Goal: Use online tool/utility: Utilize a website feature to perform a specific function

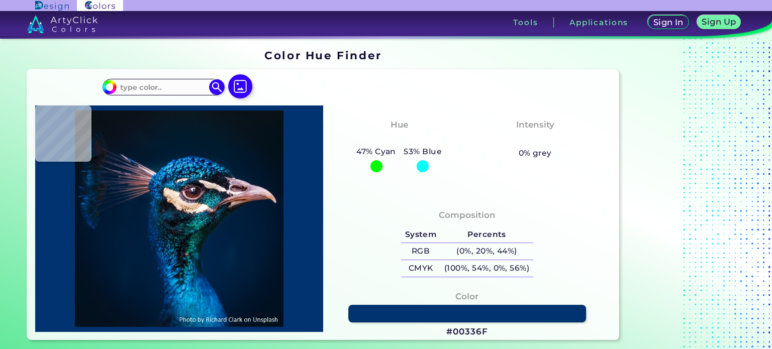
type input "#08131a"
type input "#08131A"
type input "#041a28"
type input "#041A28"
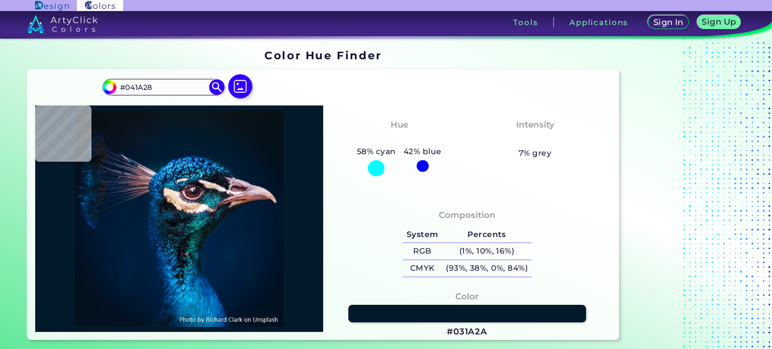
type input "#031a2a"
type input "#031A2A"
type input "#04192a"
type input "#04192A"
type input "#061727"
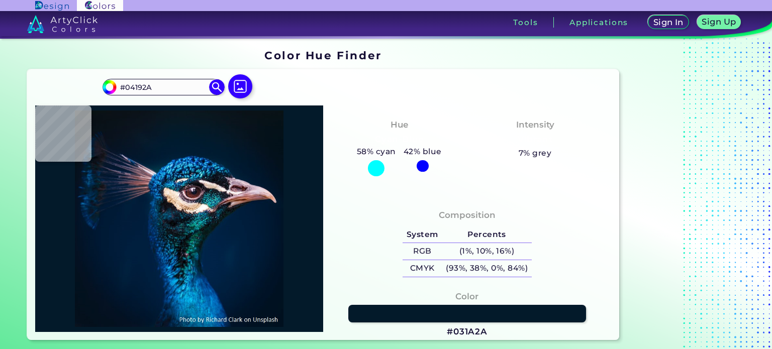
type input "#061727"
type input "#071828"
type input "#081827"
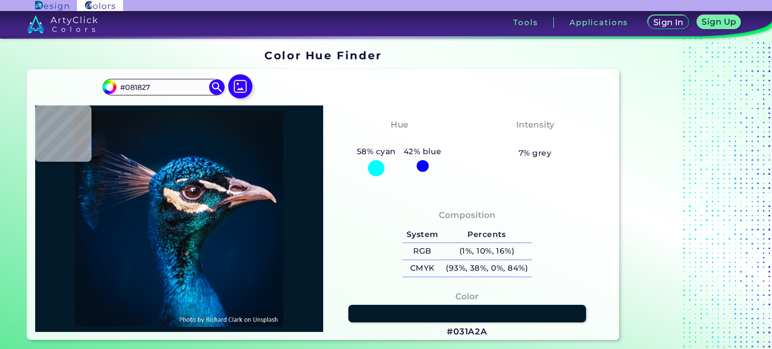
type input "#081828"
type input "#081827"
type input "#091722"
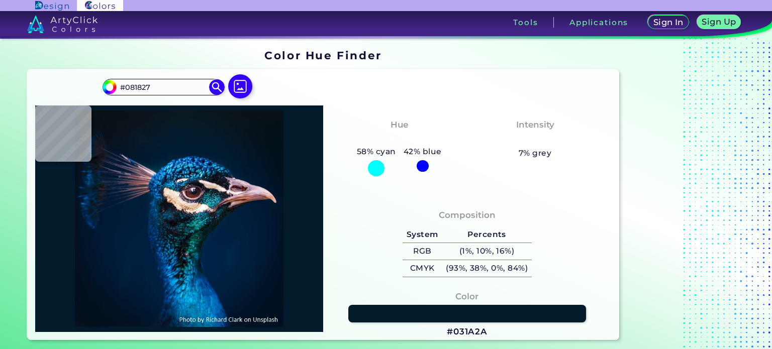
type input "#091722"
type input "#0b1320"
type input "#0B1320"
type input "#0a121d"
type input "#0A121D"
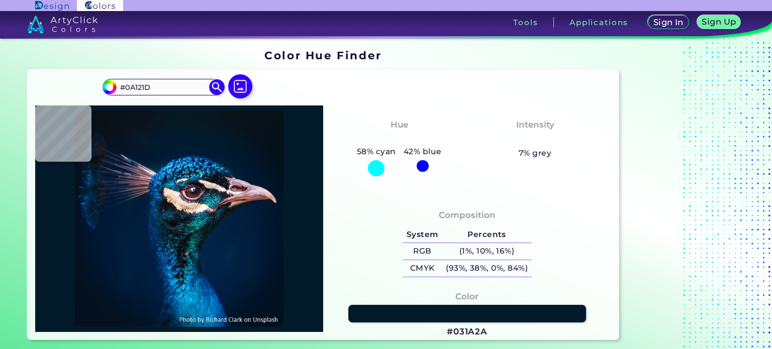
type input "#121824"
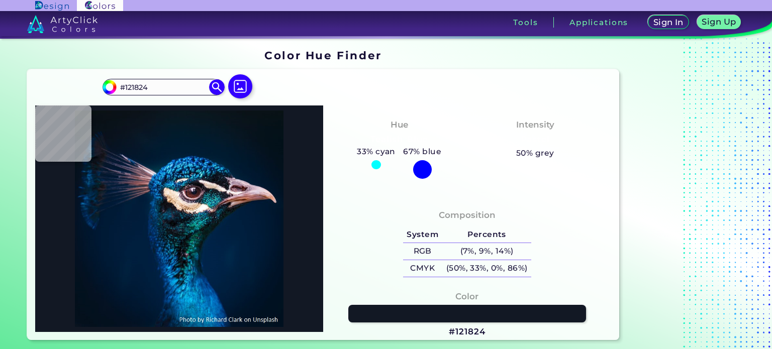
type input "#000000"
type input "#0a1119"
type input "#0A1119"
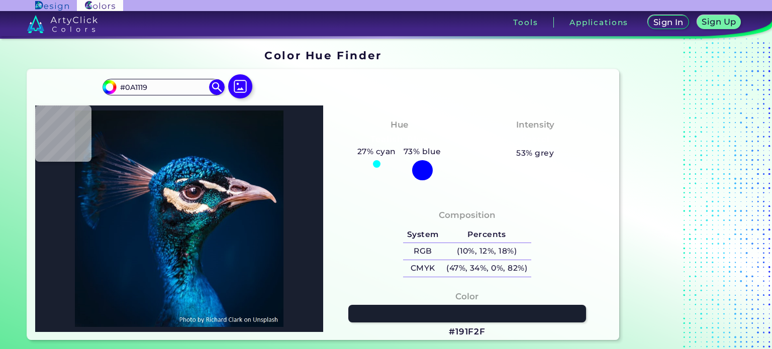
type input "#191f2f"
type input "#191F2F"
type input "#26324c"
type input "#26324C"
type input "#0a1c37"
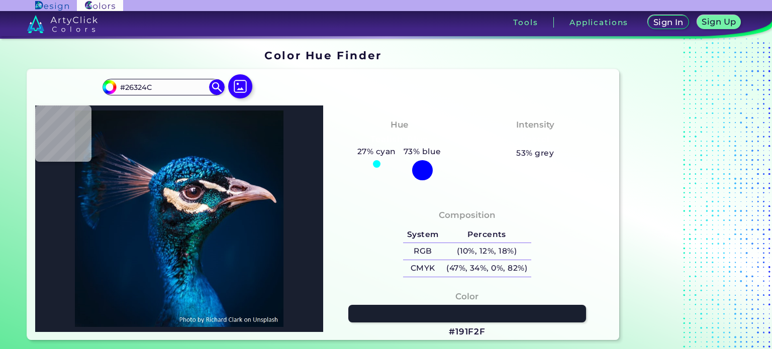
type input "#0A1C37"
type input "#00182e"
type input "#00182E"
type input "#00223b"
type input "#00223B"
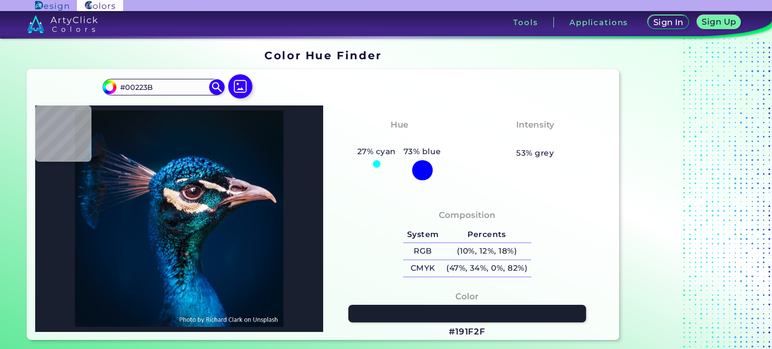
type input "#011a36"
type input "#011A36"
type input "#3fb7d7"
type input "#3FB7D7"
type input "#0e395a"
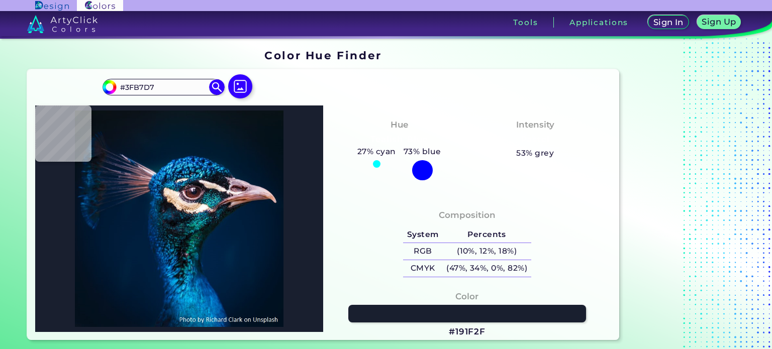
type input "#0E395A"
type input "#3e444d"
type input "#3E444D"
type input "#4c4a4c"
type input "#4C4A4C"
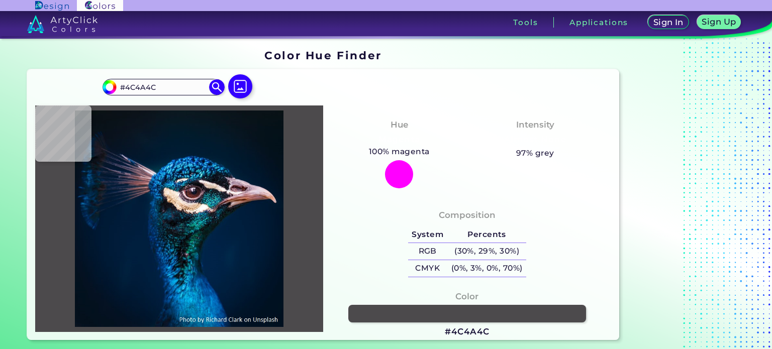
type input "#e0c5b4"
type input "#E0C5B4"
type input "#d2cfc5"
type input "#D2CFC5"
type input "#207d9d"
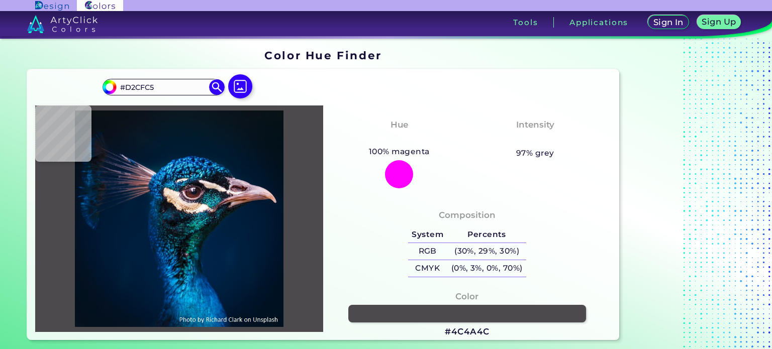
type input "#207D9D"
type input "#143e44"
type input "#143E44"
type input "#04070d"
type input "#04070D"
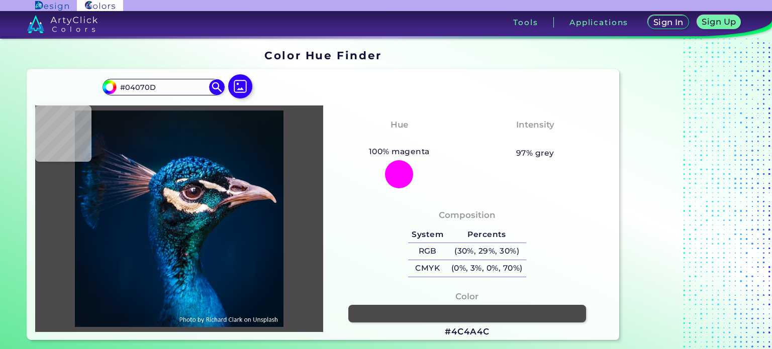
type input "#00040b"
type input "#00040B"
type input "#12161f"
type input "#12161F"
type input "#080915"
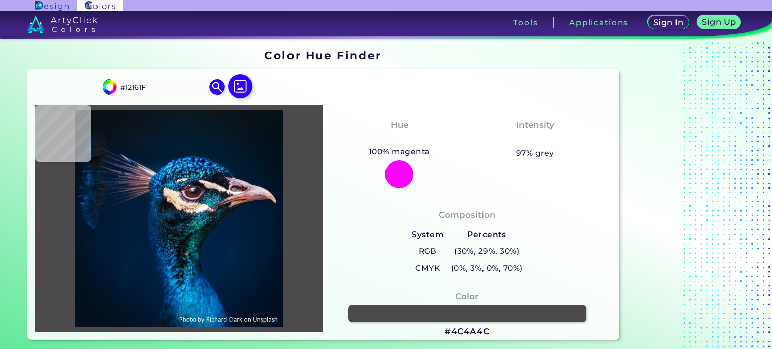
type input "#080915"
type input "#171c23"
type input "#171C23"
type input "#2a2a34"
type input "#2A2A34"
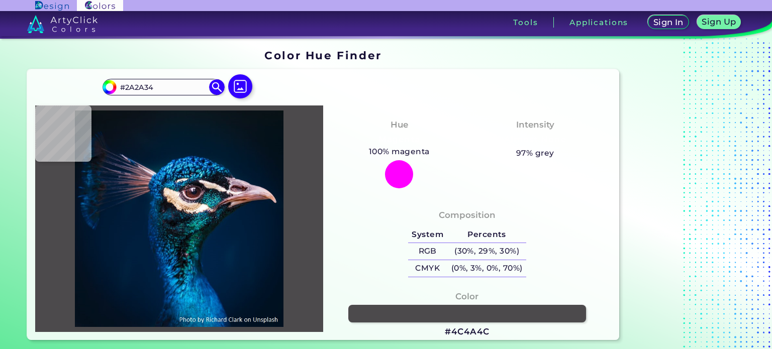
type input "#151726"
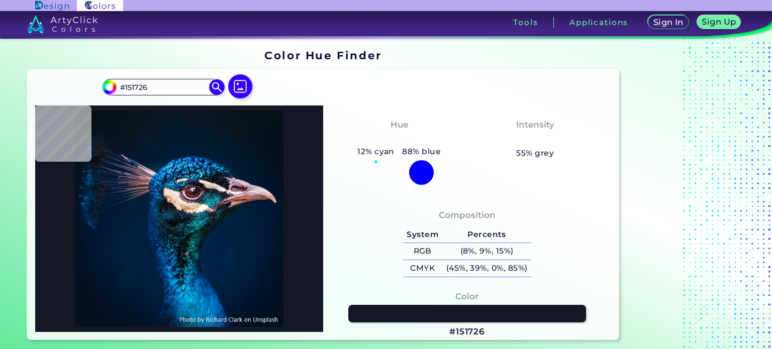
type input "#3e3140"
type input "#3E3140"
type input "#181017"
type input "#111013"
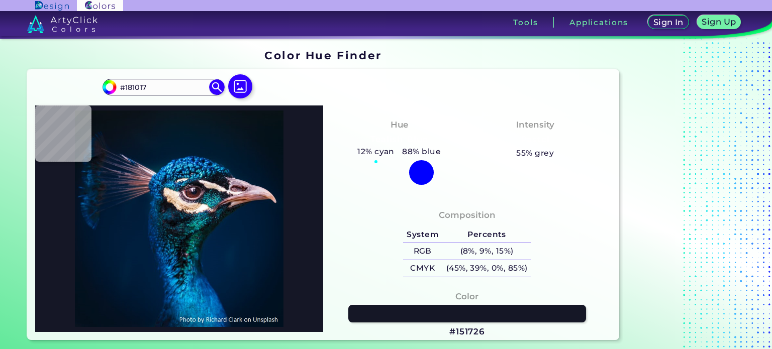
type input "#111013"
type input "#4f353e"
type input "#4F353E"
type input "#58434c"
type input "#58434C"
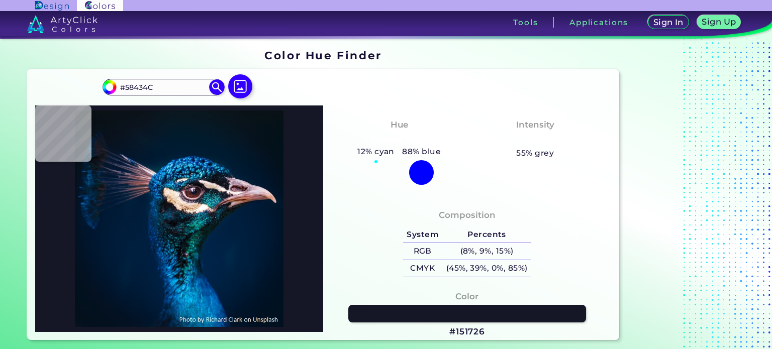
type input "#b6aab4"
type input "#B6AAB4"
type input "#817480"
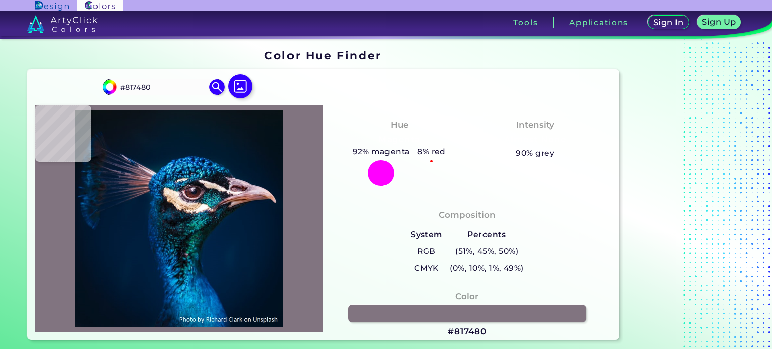
type input "#7a7281"
type input "#7A7281"
type input "#424a5b"
type input "#424A5B"
type input "#1f4861"
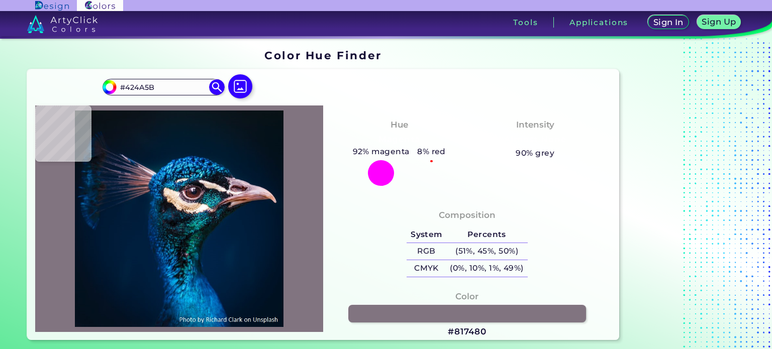
type input "#1F4861"
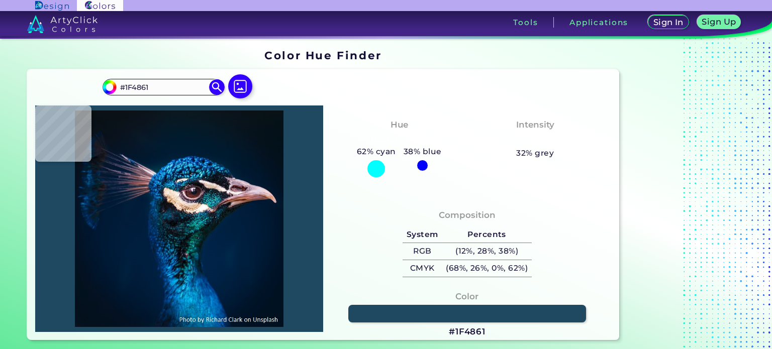
type input "#0a2d53"
type input "#0A2D53"
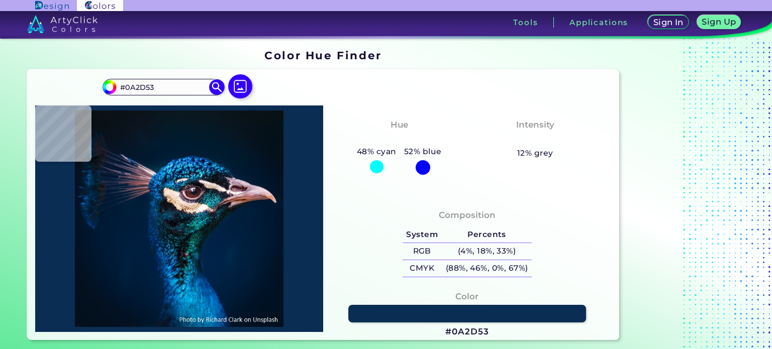
type input "#004f72"
type input "#004F72"
type input "#41b5cd"
type input "#41B5CD"
type input "#0a609b"
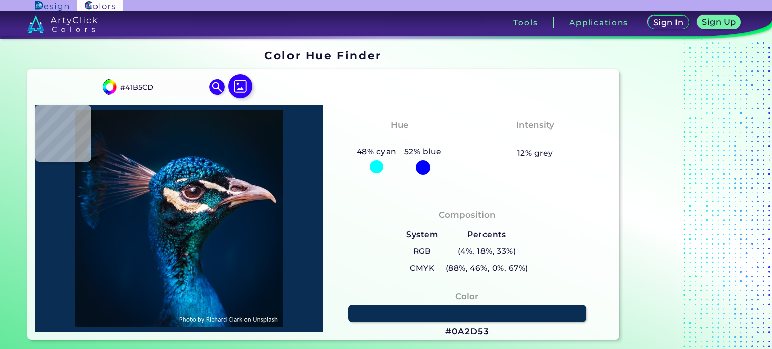
type input "#0A609B"
type input "#001c31"
type input "#001C31"
type input "#071924"
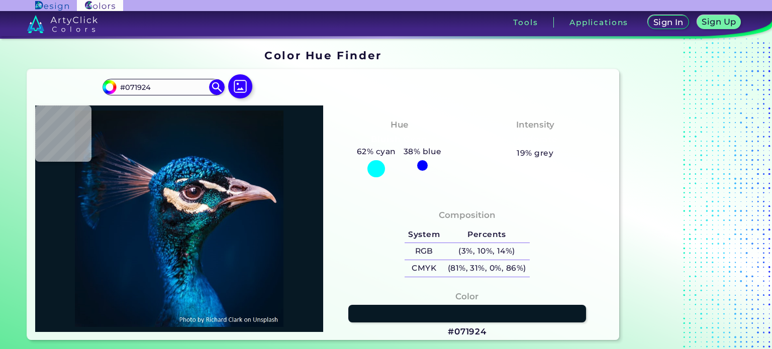
type input "#000000"
type input "#09181f"
type input "#09181F"
type input "#0a1920"
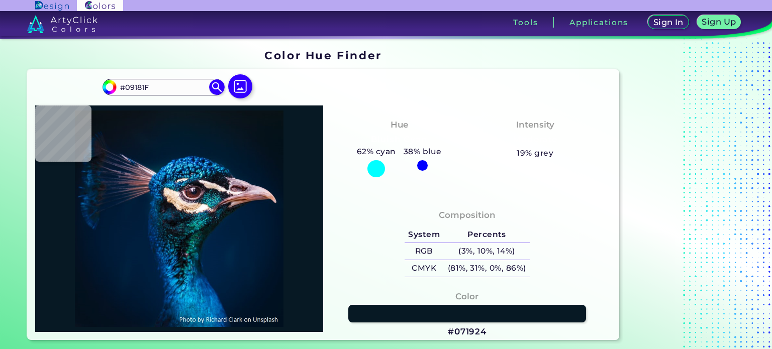
type input "#0A1920"
type input "#0a1820"
type input "#0A1820"
type input "#0b1821"
type input "#0B1821"
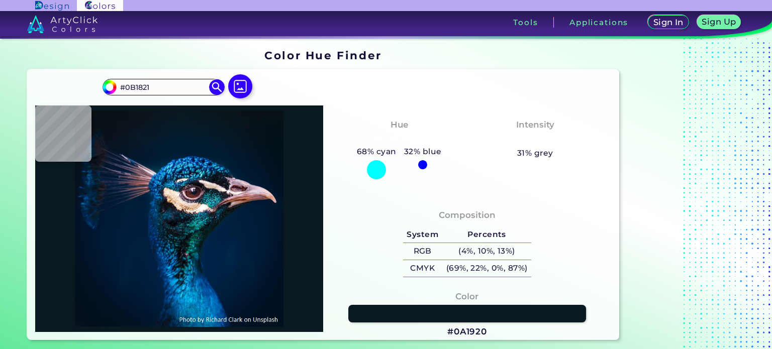
type input "#0a1823"
type input "#0A1823"
type input "#0a1821"
type input "#0A1821"
type input "#0a1820"
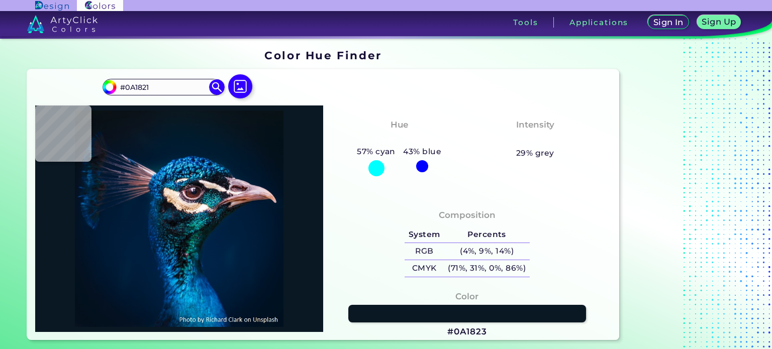
type input "#0A1820"
type input "#091722"
type input "#091823"
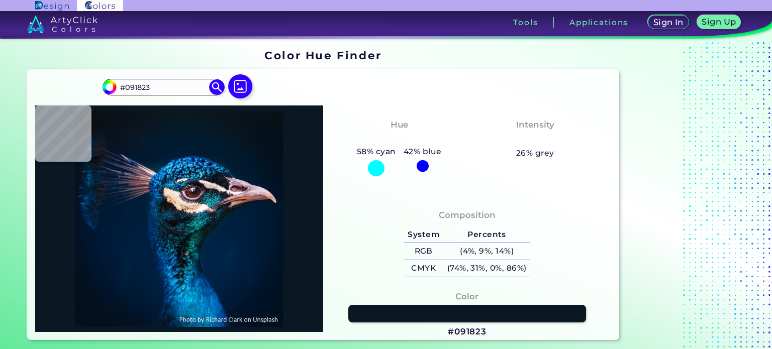
type input "#091722"
type input "#0a1823"
type input "#0A1823"
type input "#081923"
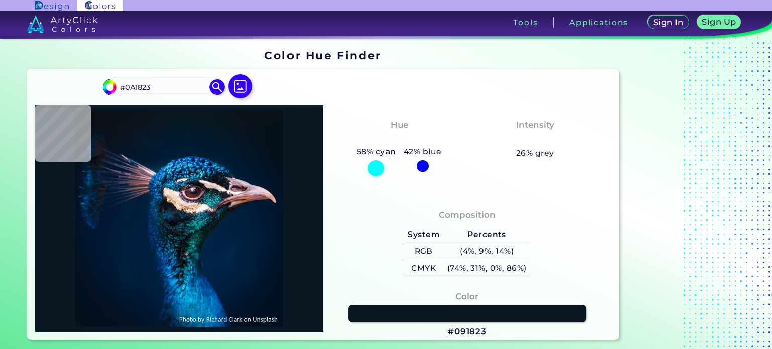
type input "#081923"
type input "#0a1720"
type input "#0A1720"
type input "#08161e"
type input "#08161E"
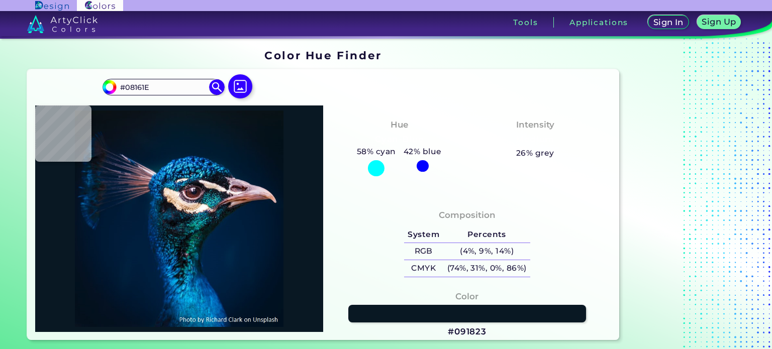
type input "#09161e"
type input "#09161E"
type input "#08151d"
type input "#08151D"
type input "#08151b"
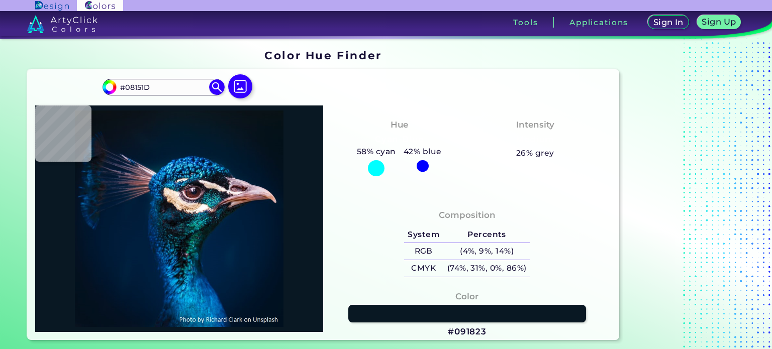
type input "#08151B"
type input "#09131c"
type input "#09131C"
type input "#0a131a"
type input "#0A131A"
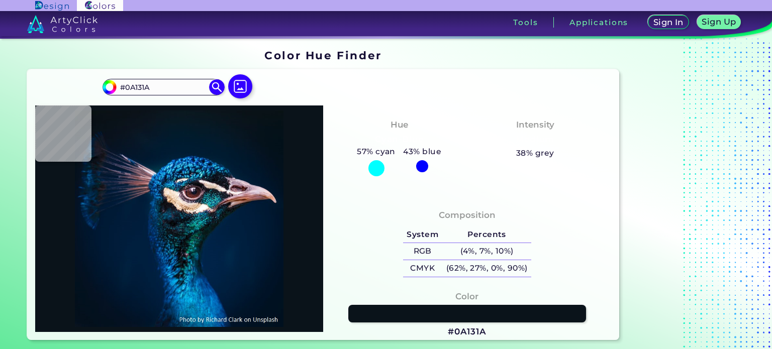
type input "#081317"
type input "#0a1117"
type input "#0A1117"
type input "#091217"
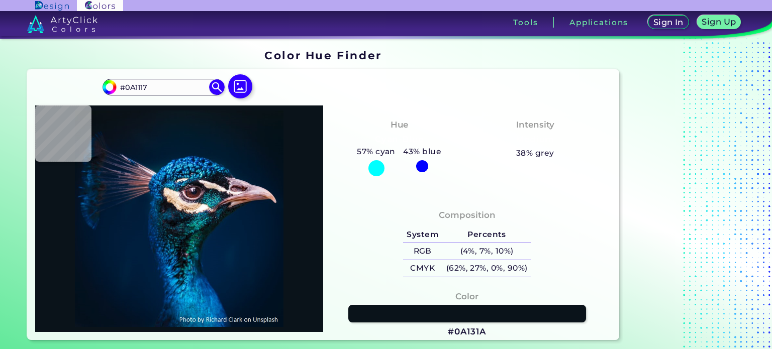
type input "#091217"
type input "#091215"
type input "#081215"
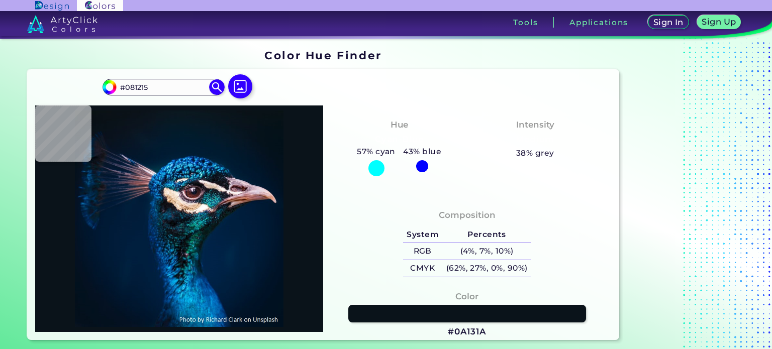
type input "#000000"
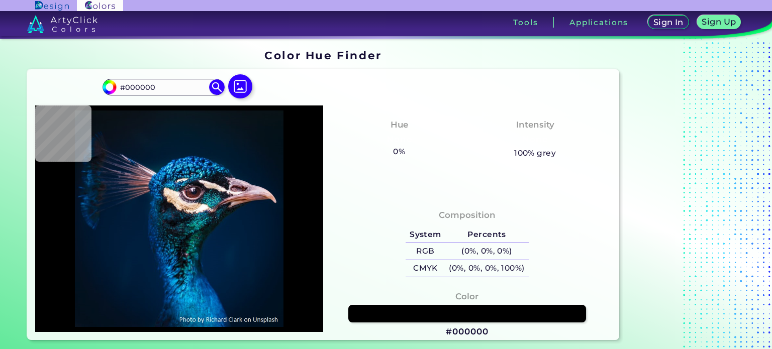
type input "#091315"
type input "#081116"
type input "#071216"
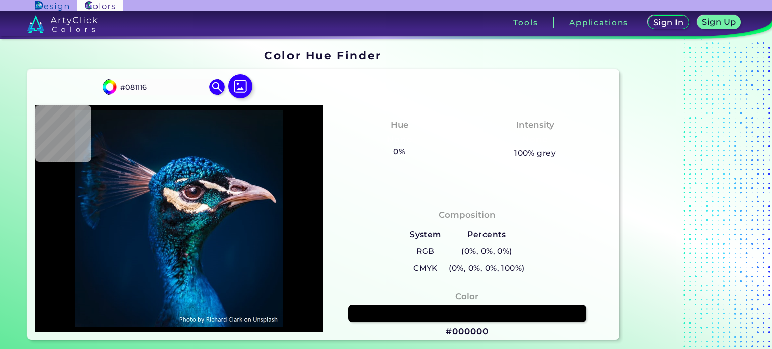
type input "#071216"
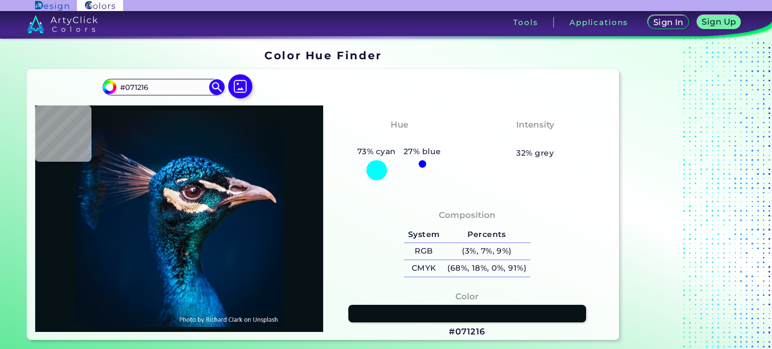
type input "#05121a"
type input "#05121A"
type input "#08121c"
type input "#08121C"
type input "#071522"
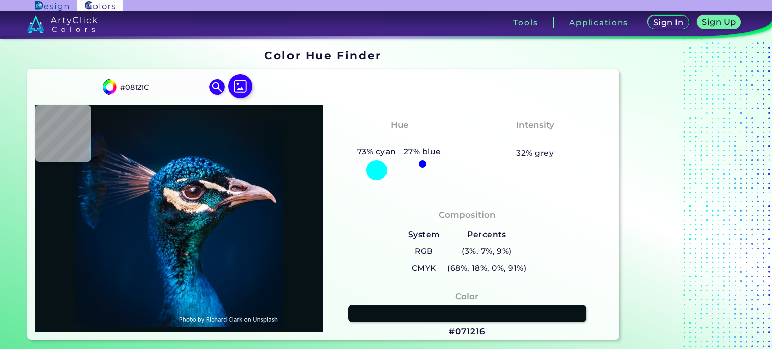
type input "#071522"
type input "#051725"
type input "#041726"
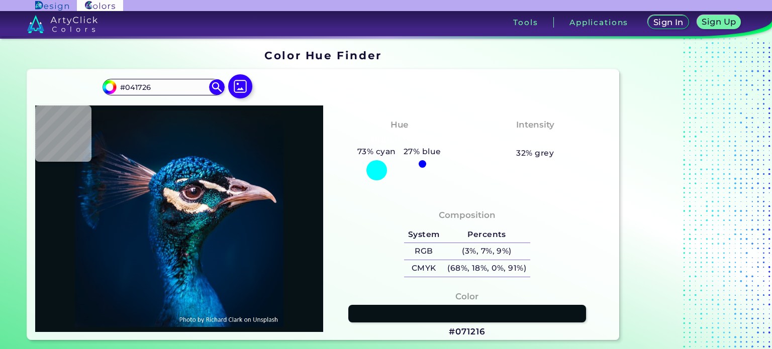
type input "#011a2e"
type input "#011A2E"
type input "#001e36"
type input "#001E36"
type input "#044c8d"
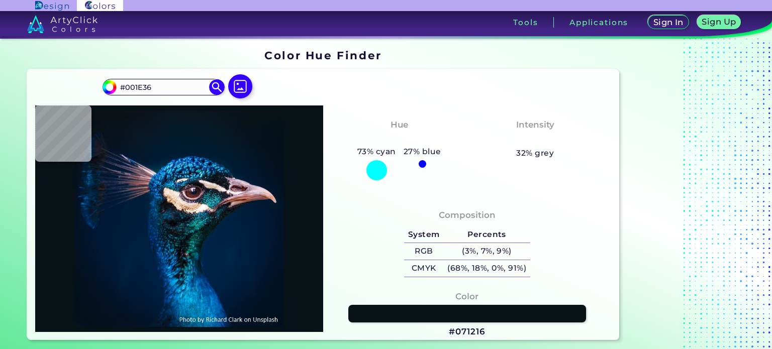
type input "#044C8D"
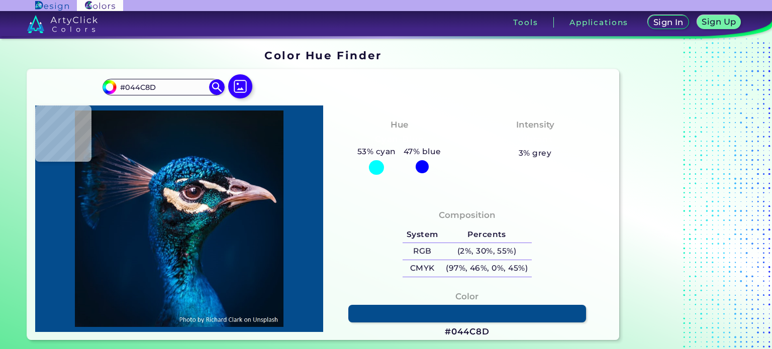
type input "#175e8f"
type input "#175E8F"
type input "#005c93"
type input "#005C93"
type input "#055f96"
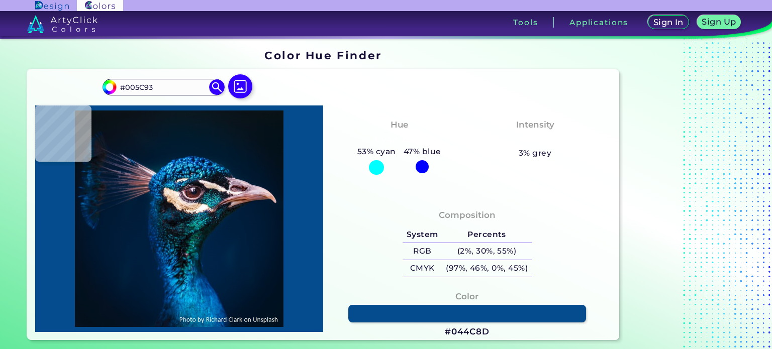
type input "#055F96"
type input "#07689d"
type input "#07689D"
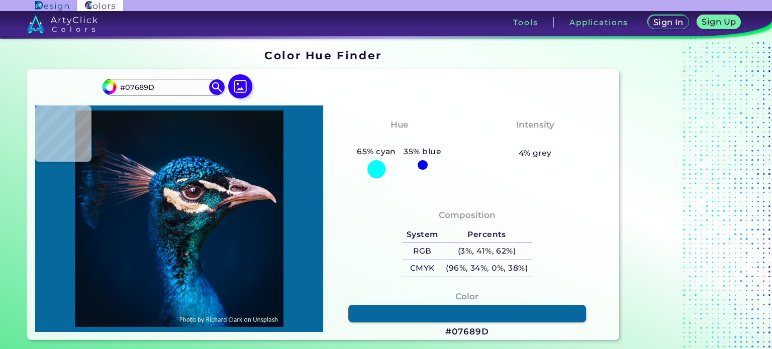
type input "#004c87"
type input "#004C87"
type input "#026597"
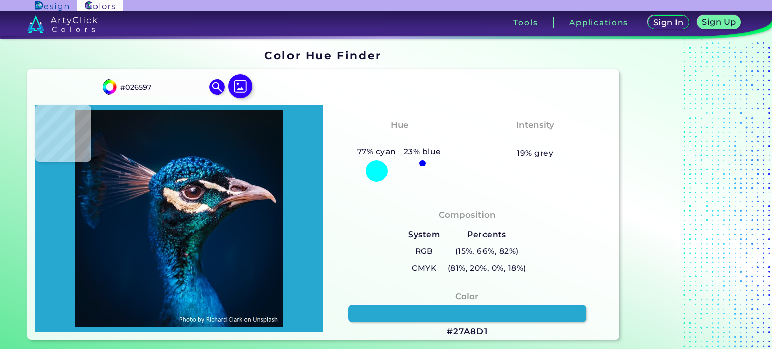
type input "#27a8d1"
type input "#27A8D1"
type input "#1d9bb3"
type input "#1D9BB3"
type input "#0f7a92"
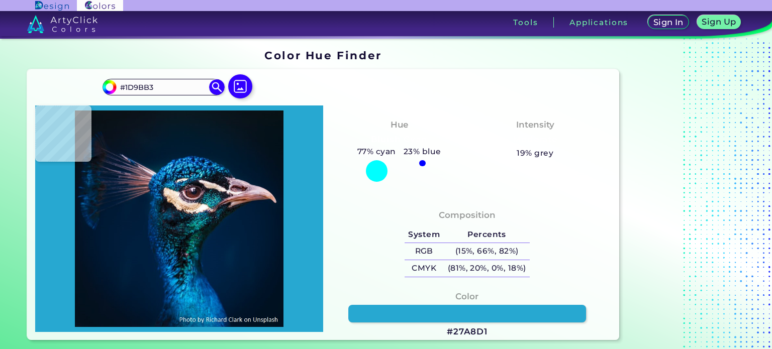
type input "#0F7A92"
type input "#035367"
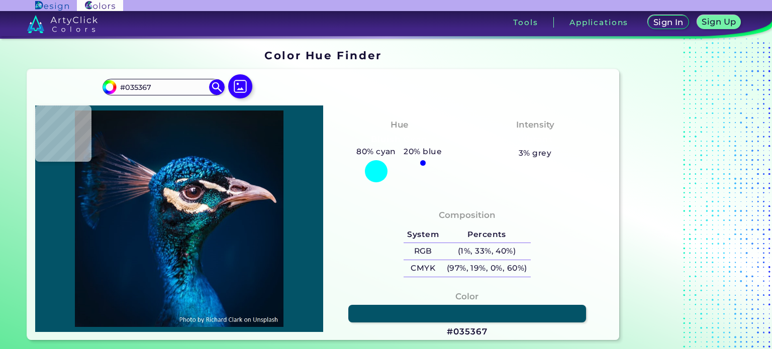
type input "#043a53"
type input "#043A53"
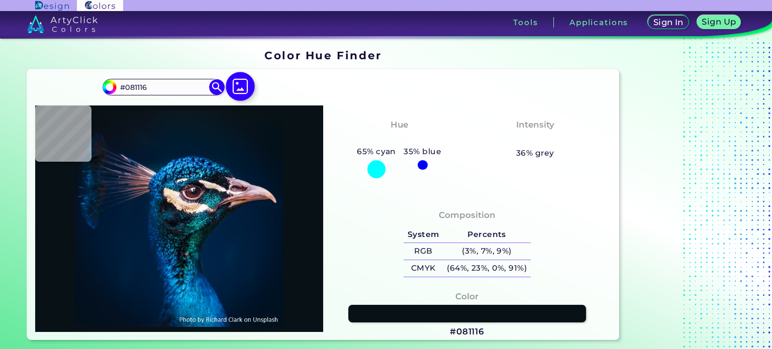
click at [239, 88] on img at bounding box center [240, 86] width 29 height 29
click at [0, 0] on input "file" at bounding box center [0, 0] width 0 height 0
click at [216, 85] on img at bounding box center [217, 87] width 18 height 18
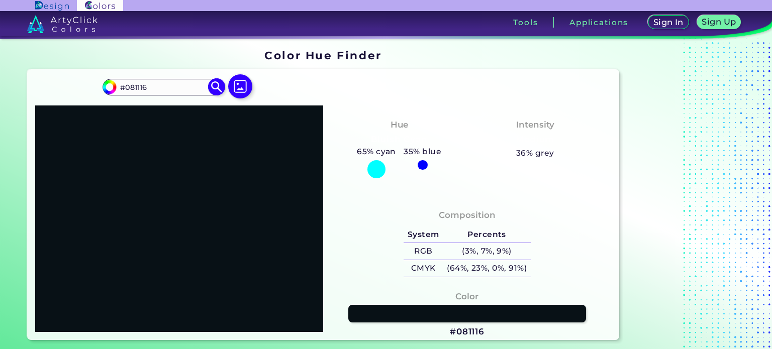
click at [190, 88] on input "#081116" at bounding box center [164, 87] width 94 height 14
click at [356, 104] on div "#081116 #081116 Acadia ◉ Acid Green ◉ Aero Blue ◉ Alabaster ◉ Albescent White ◉…" at bounding box center [323, 204] width 592 height 271
click at [239, 148] on div at bounding box center [179, 219] width 288 height 227
click at [247, 244] on div at bounding box center [179, 219] width 288 height 227
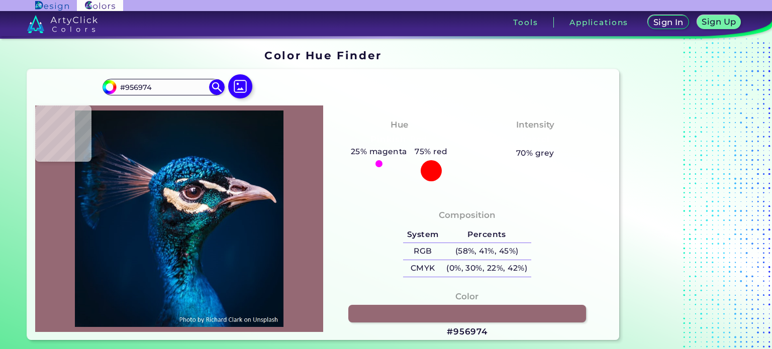
type input "#241021"
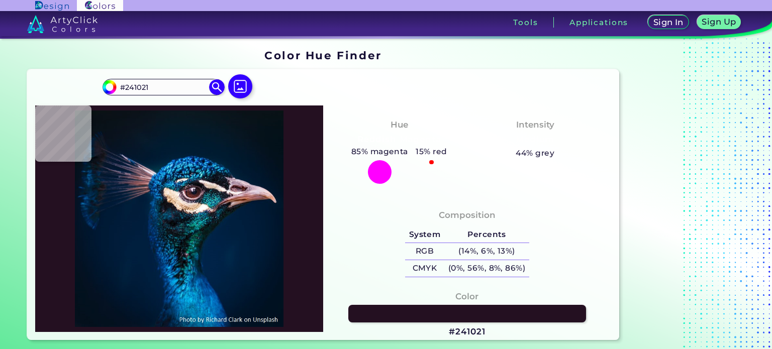
type input "#caaeb2"
type input "#CAAEB2"
type input "#51363f"
type input "#51363F"
type input "#ada4a5"
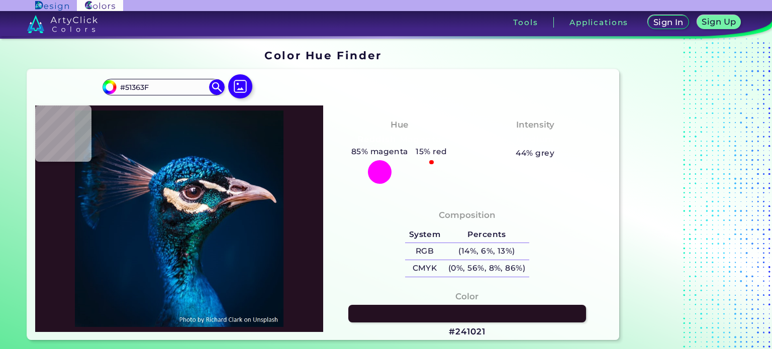
type input "#ADA4A5"
type input "#1d6a7a"
type input "#1D6A7A"
type input "#04797d"
type input "#04797D"
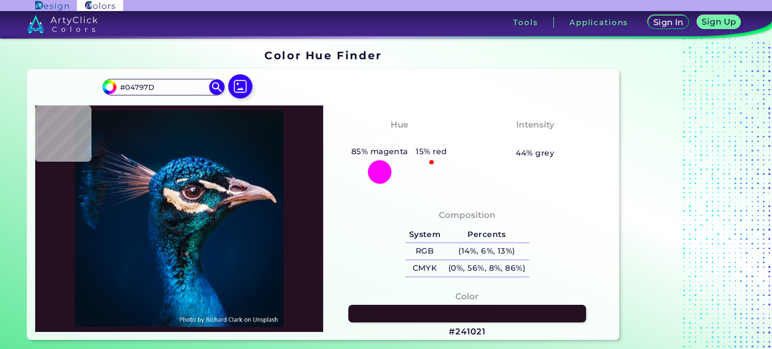
type input "#002549"
type input "#002348"
type input "#002245"
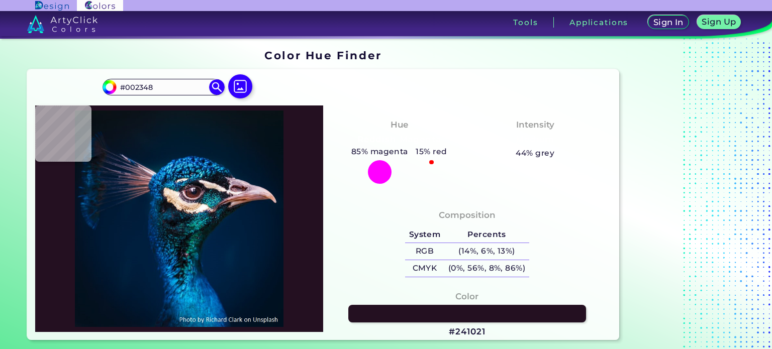
type input "#002245"
type input "#00203f"
type input "#00203F"
type input "#031c3f"
type input "#031C3F"
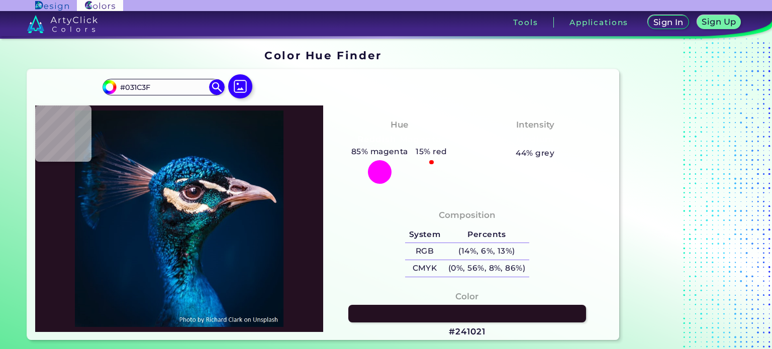
type input "#001d3b"
type input "#001D3B"
type input "#011a38"
type input "#011A38"
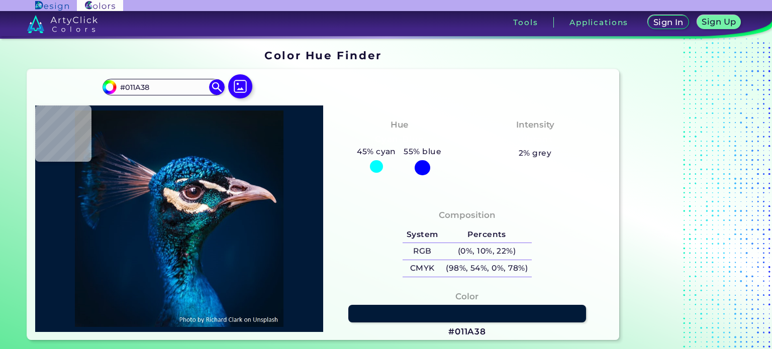
type input "#001933"
type input "#001731"
type input "#02132b"
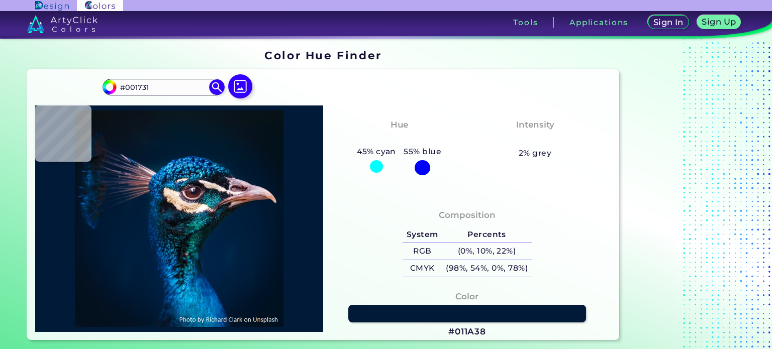
type input "#02132B"
type input "#011430"
type input "#001632"
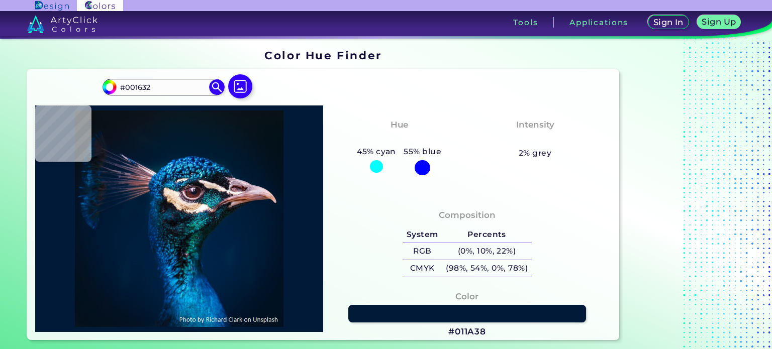
type input "#d6f6f6"
type input "#D6F6F6"
type input "#011224"
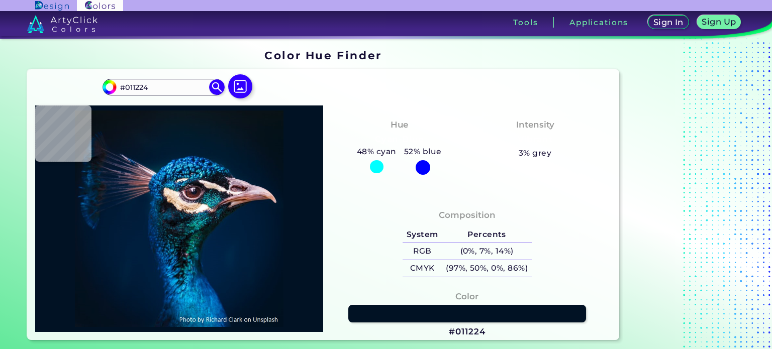
type input "#011327"
type input "#011328"
type input "#001327"
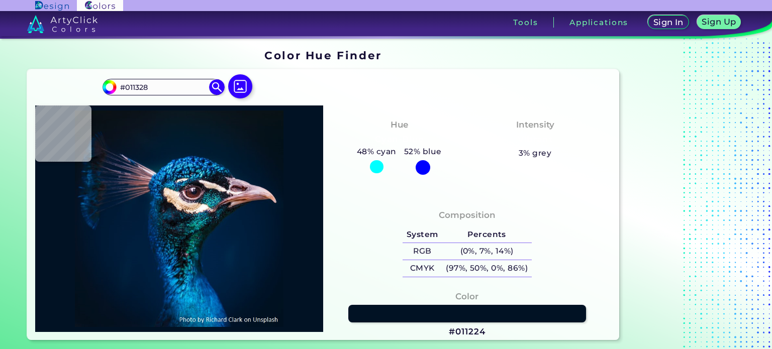
type input "#001327"
type input "#001426"
type input "#001325"
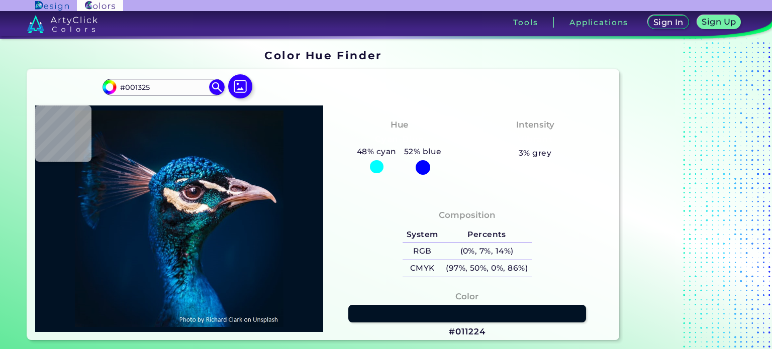
type input "#011426"
type input "#011224"
type input "#011331"
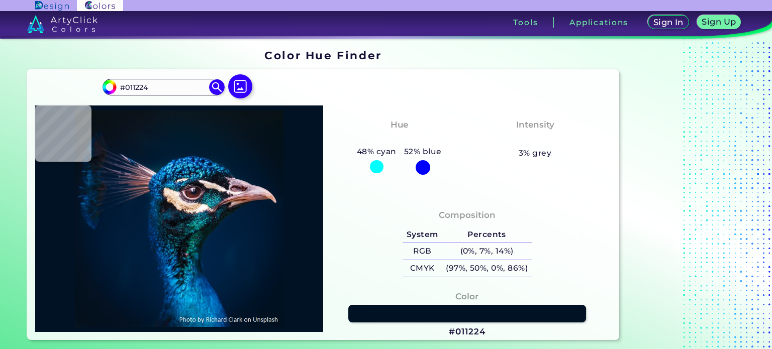
type input "#011331"
type input "#acb4c5"
type input "#ACB4C5"
type input "#a9b6bf"
type input "#A9B6BF"
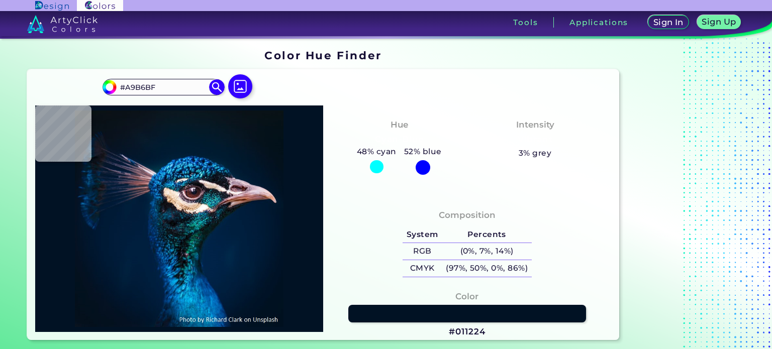
type input "#7e6661"
type input "#7E6661"
type input "#031433"
type input "#789aa9"
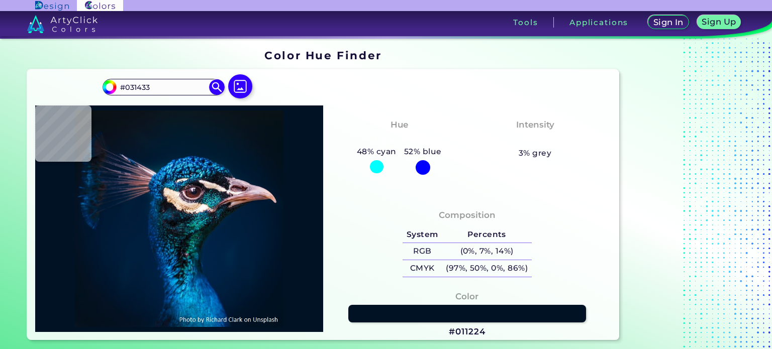
type input "#789AA9"
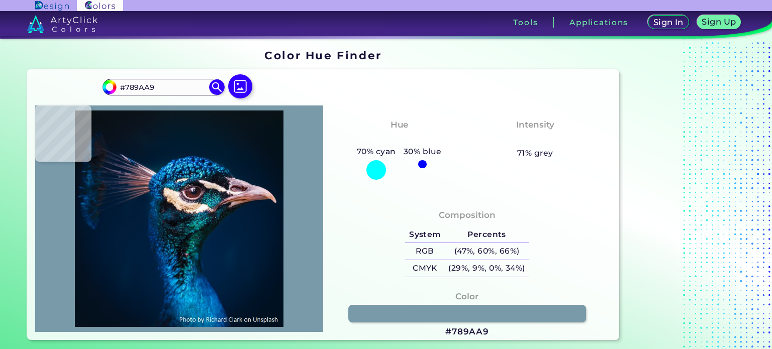
type input "#494d4e"
type input "#494D4E"
type input "#0a1229"
type input "#0A1229"
type input "#777d8c"
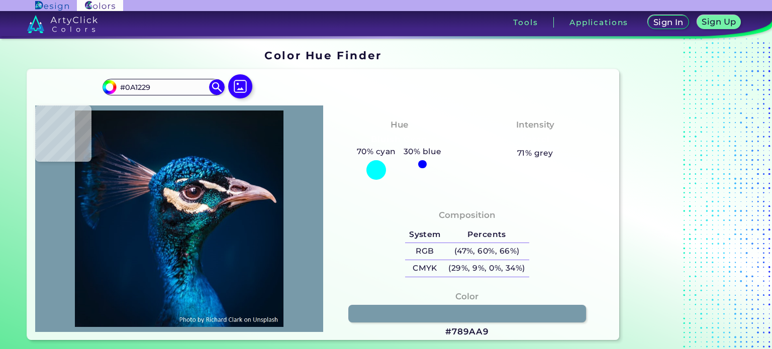
type input "#777D8C"
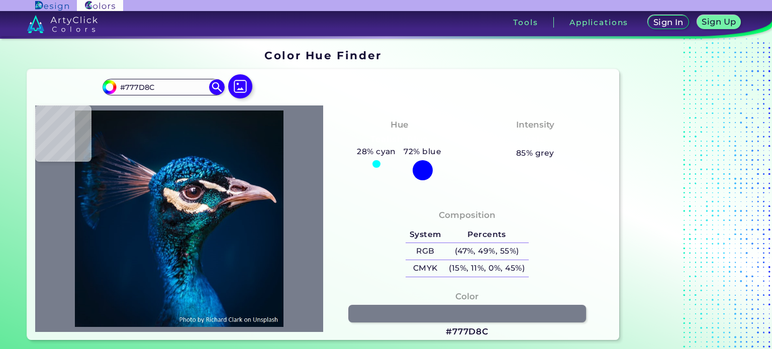
type input "#dbd8d1"
type input "#DBD8D1"
type input "#041015"
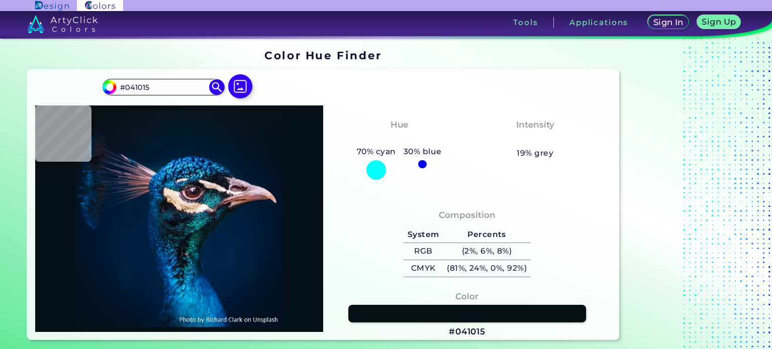
type input "#011320"
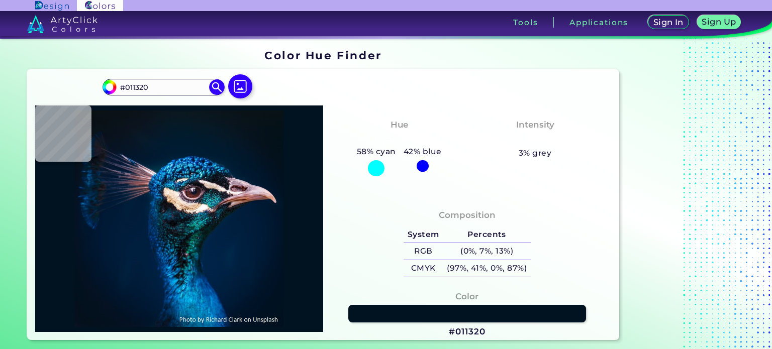
type input "#2f455d"
type input "#2F455D"
type input "#3d2d2c"
type input "#3D2D2C"
type input "#050e1d"
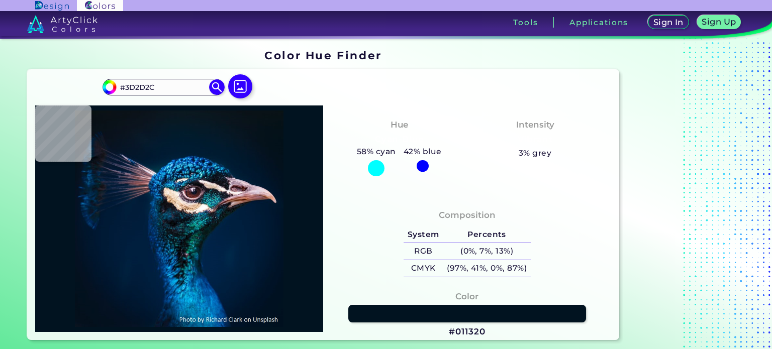
type input "#050E1D"
type input "#00183f"
type input "#00183F"
type input "#507191"
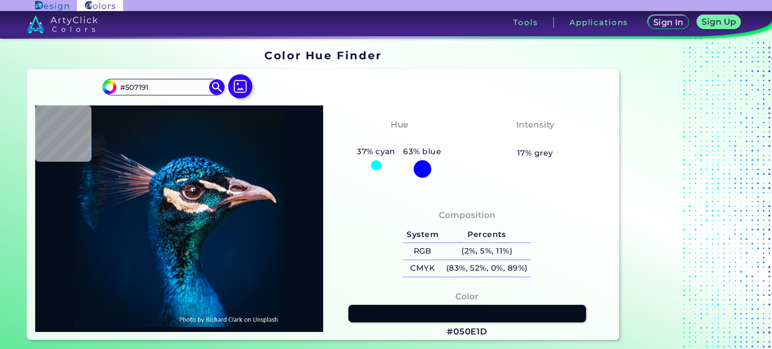
type input "#b2ac9c"
type input "#B2AC9C"
type input "#f9f7ef"
type input "#F9F7EF"
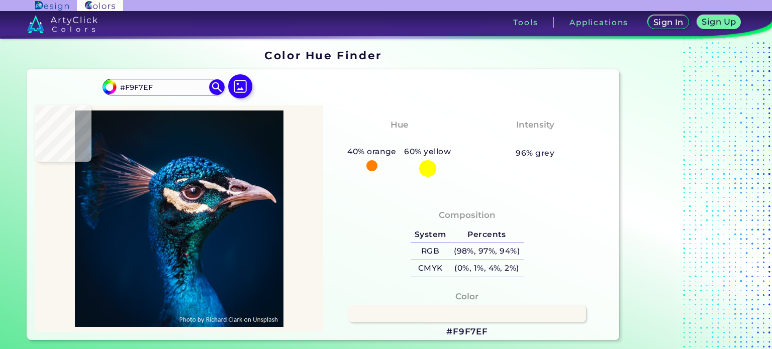
type input "#e4e6d5"
type input "#E4E6D5"
type input "#362b2c"
type input "#362B2C"
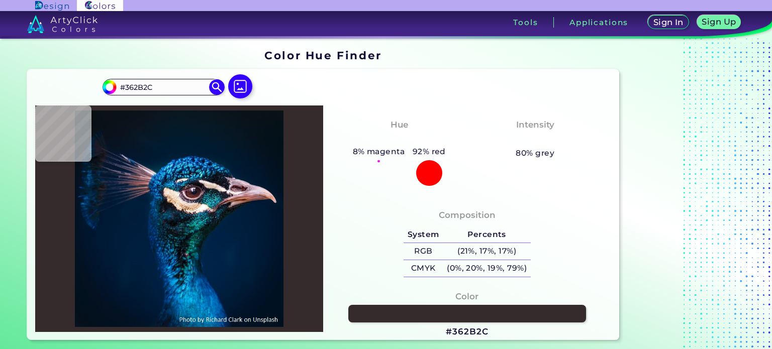
type input "#e4e6d5"
type input "#E4E6D5"
type input "#f9f7ef"
type input "#F9F7EF"
type input "#4a6f92"
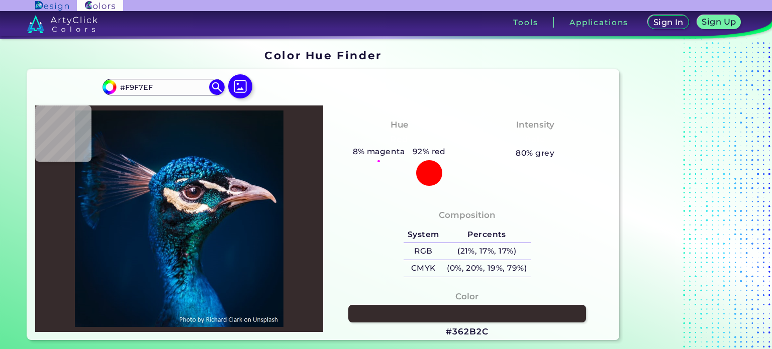
type input "#4A6F92"
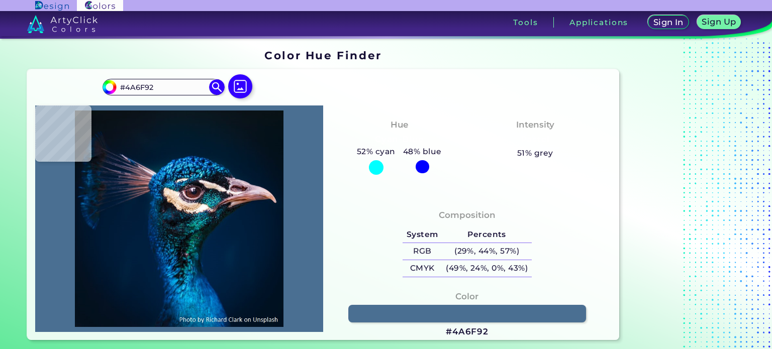
type input "#f9f7ef"
type input "#F9F7EF"
type input "#e4e6d5"
type input "#E4E6D5"
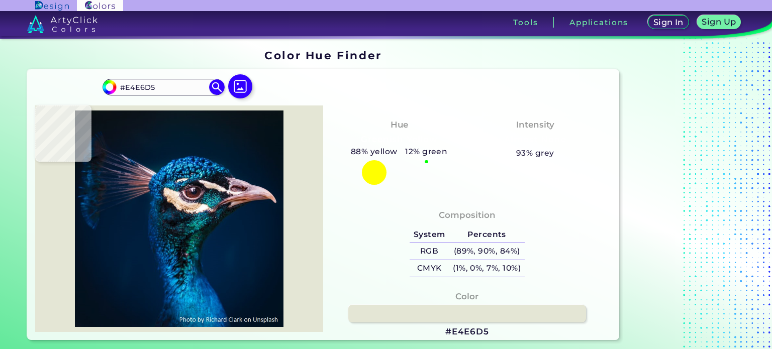
type input "#798f8f"
type input "#798F8F"
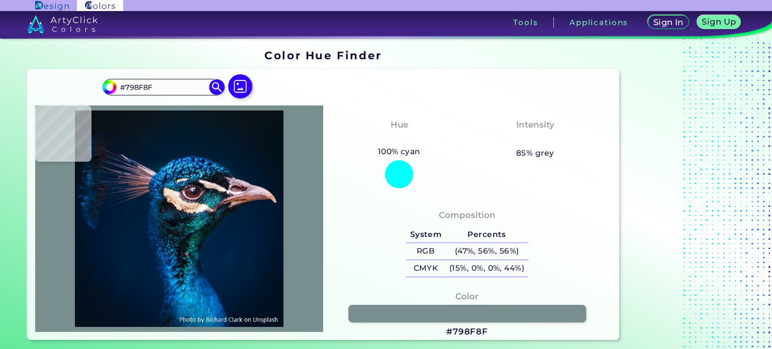
type input "#091d2c"
type input "#091D2C"
type input "#c2cbd3"
type input "#C2CBD3"
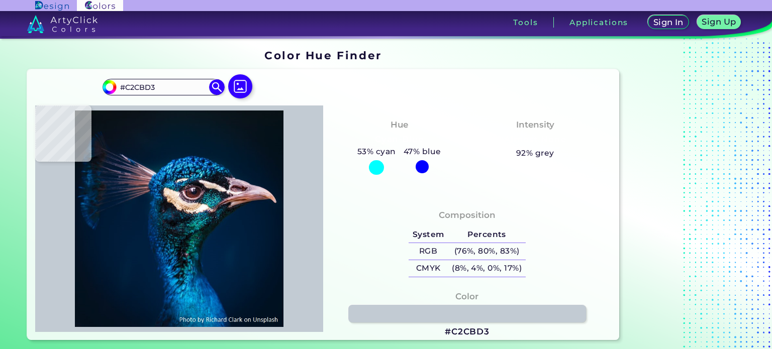
type input "#253a51"
type input "#253A51"
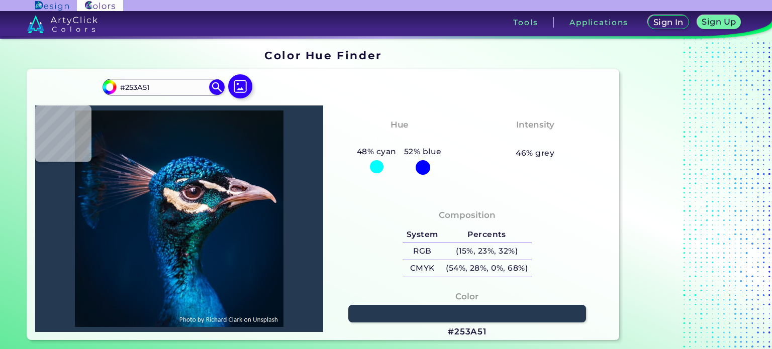
type input "#d2dce6"
type input "#D2DCE6"
type input "#011125"
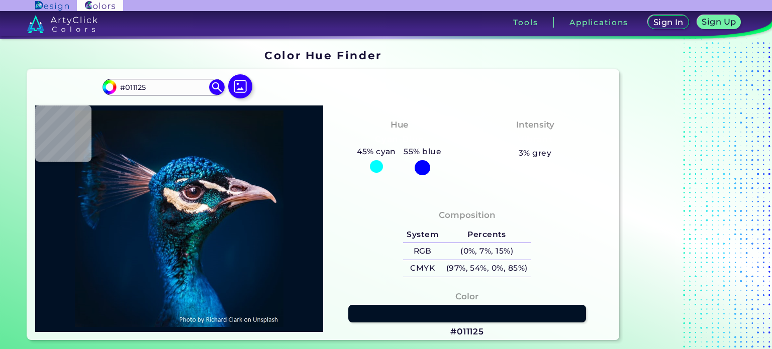
type input "#021220"
type input "#041124"
type input "#061324"
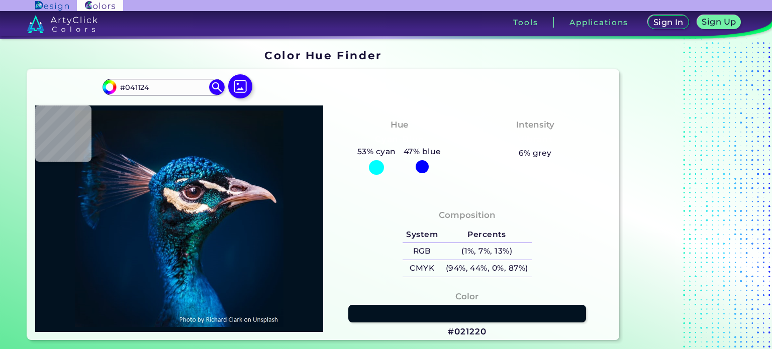
type input "#061324"
type input "#02101f"
type input "#02101F"
type input "#021222"
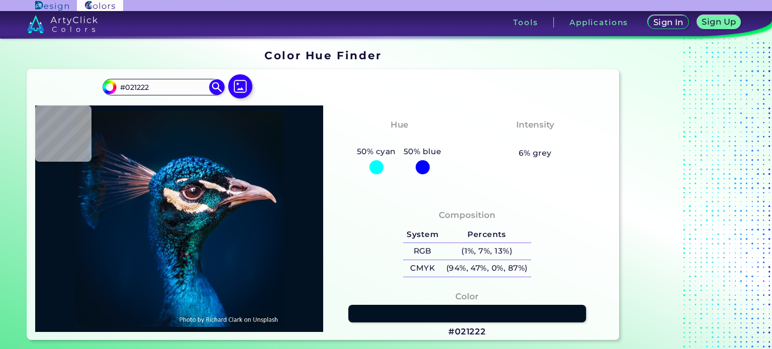
type input "#011328"
type input "#001321"
type input "#001326"
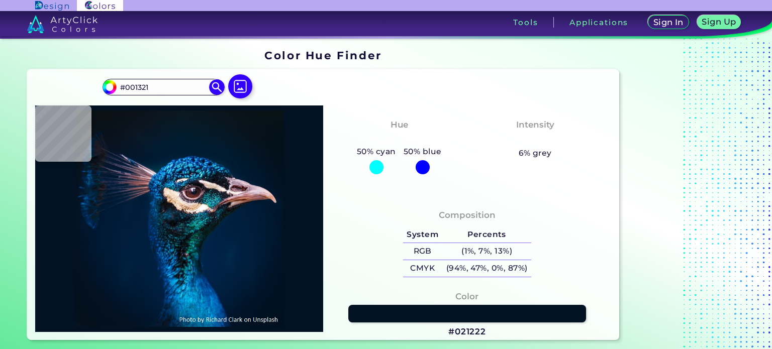
type input "#001326"
type input "#011122"
type input "#021324"
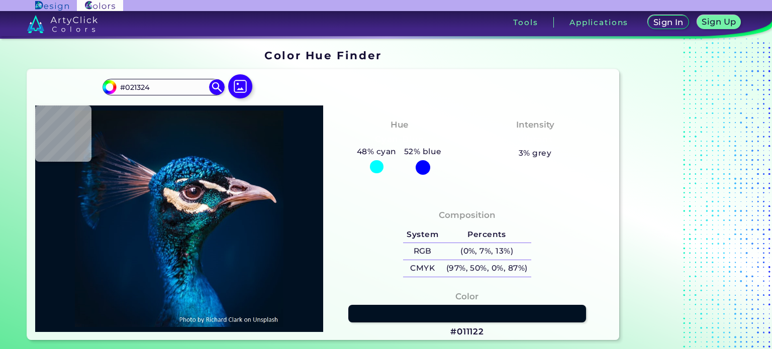
type input "#001225"
type input "#001229"
type input "#001226"
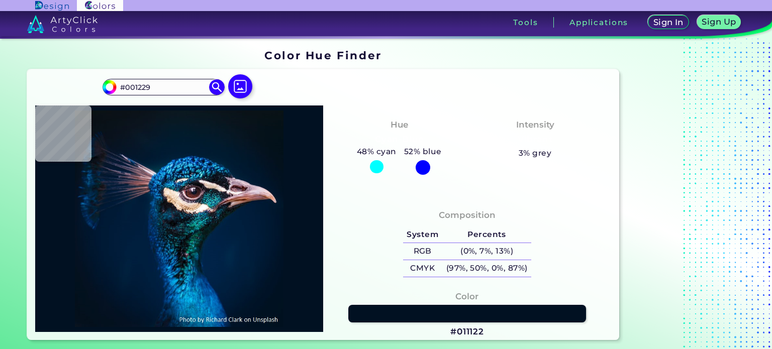
type input "#001226"
type input "#001229"
type input "#001227"
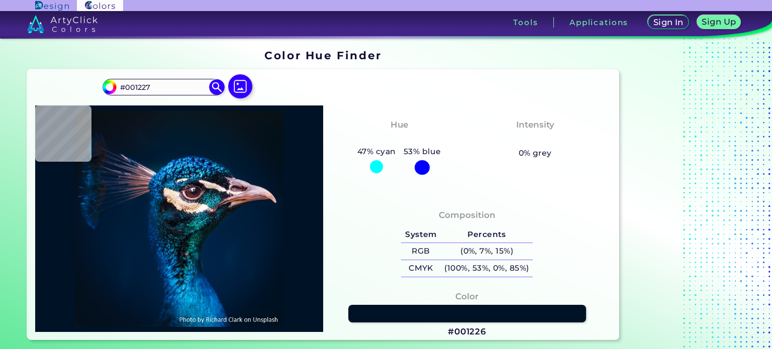
type input "#031023"
type input "#011021"
type input "#031027"
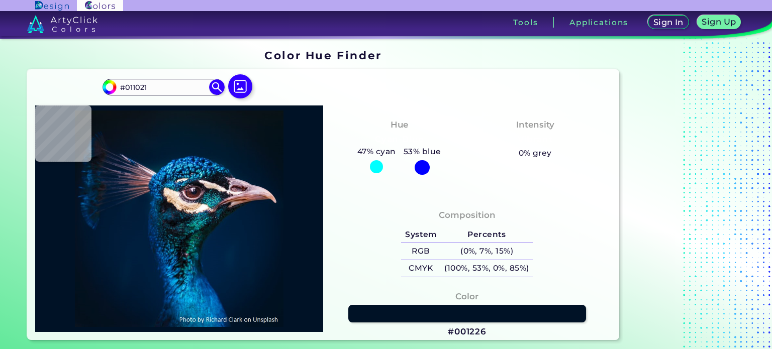
type input "#031027"
type input "#00112c"
type input "#00112C"
type input "#203b5f"
type input "#203B5F"
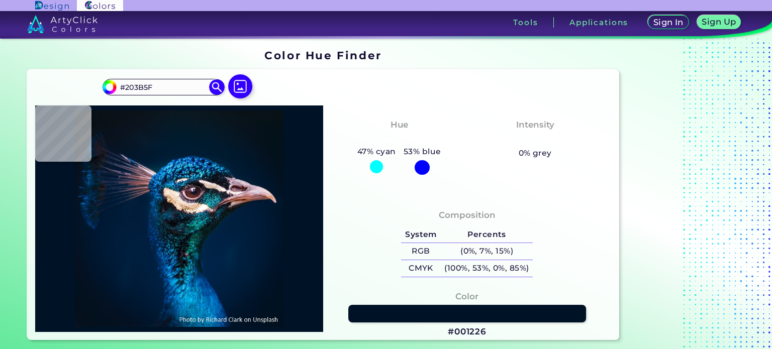
type input "#303531"
type input "#01111e"
type input "#01111E"
type input "#041122"
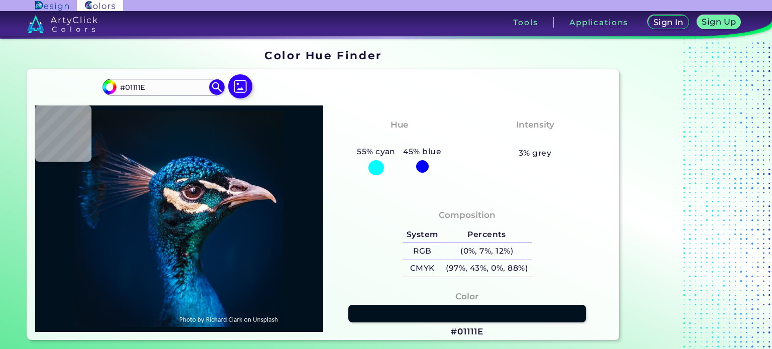
type input "#041122"
type input "#001023"
type input "#000e22"
type input "#000E22"
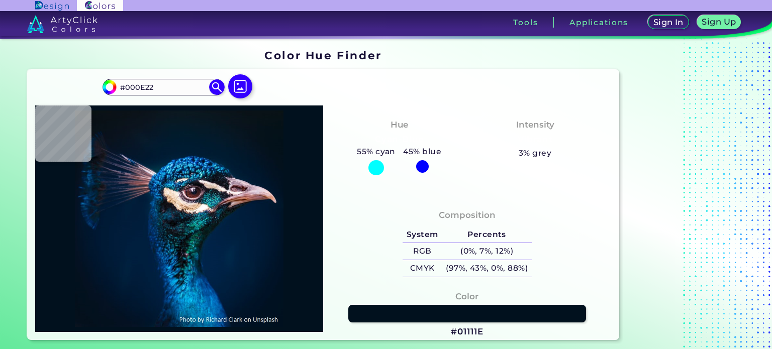
type input "#00101f"
type input "#00101F"
type input "#00101e"
type input "#00101E"
type input "#001120"
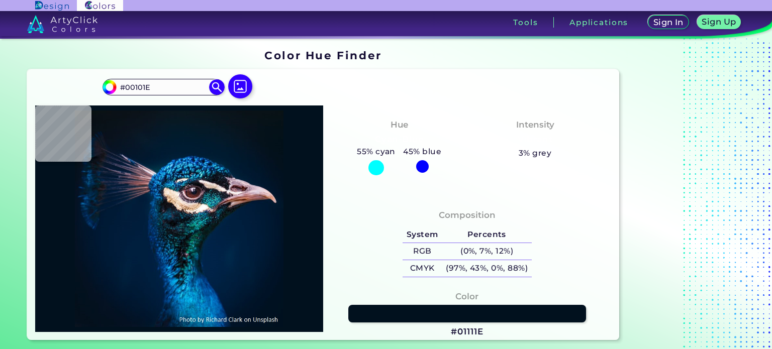
type input "#001120"
type input "#001121"
type input "#001120"
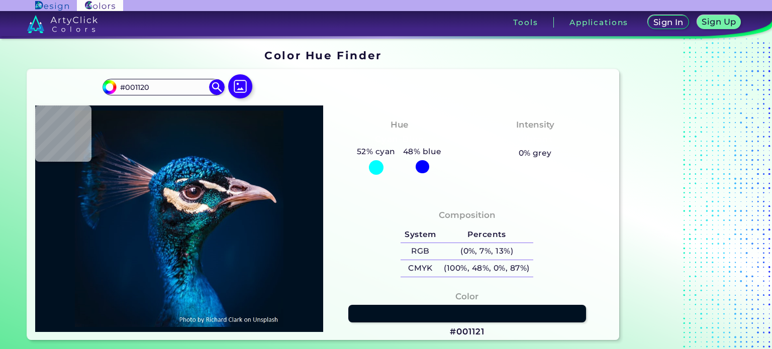
type input "#01111f"
type input "#01111F"
type input "#021221"
type input "#010e1d"
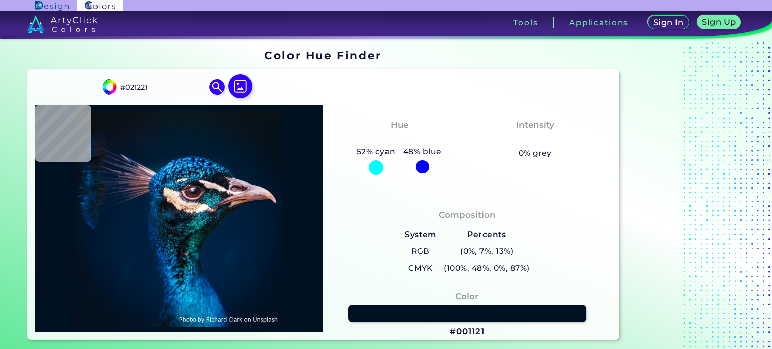
type input "#010E1D"
type input "#04101d"
type input "#04101D"
type input "#001021"
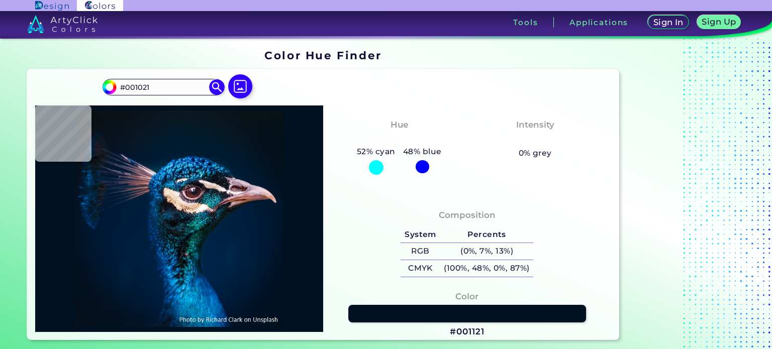
type input "#01131e"
type input "#01131E"
type input "#001231"
type input "#6b87a3"
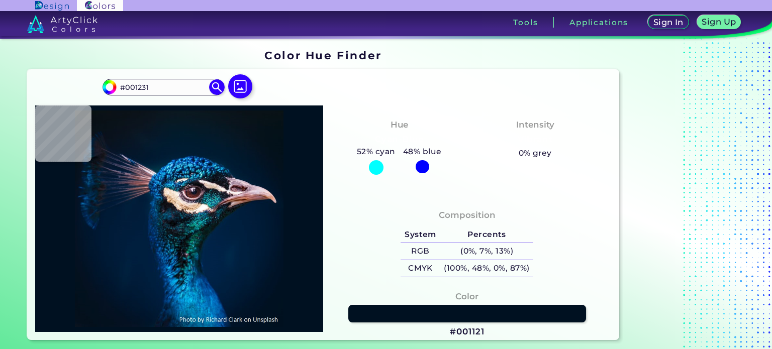
type input "#6B87A3"
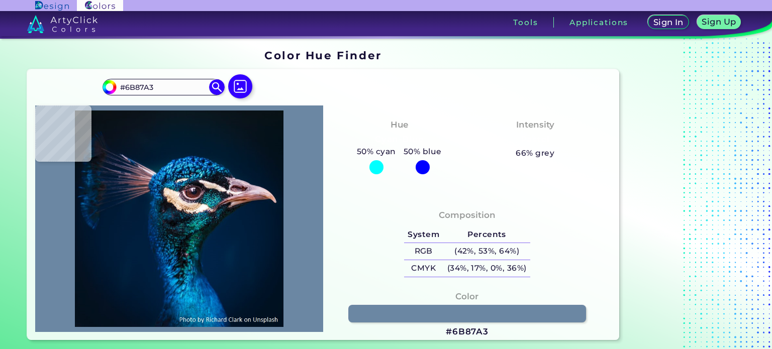
type input "#beb19d"
type input "#BEB19D"
type input "#bdb29a"
type input "#BDB29A"
type input "#041215"
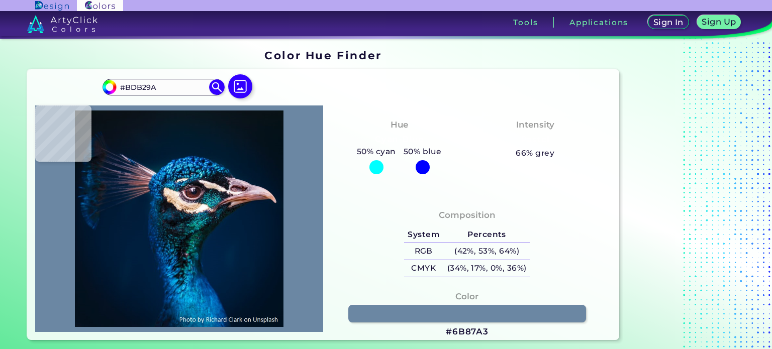
type input "#041215"
